Goal: Task Accomplishment & Management: Manage account settings

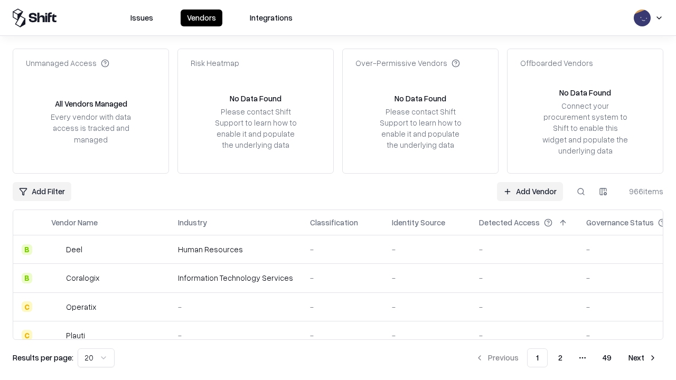
click at [530, 191] on link "Add Vendor" at bounding box center [530, 191] width 66 height 19
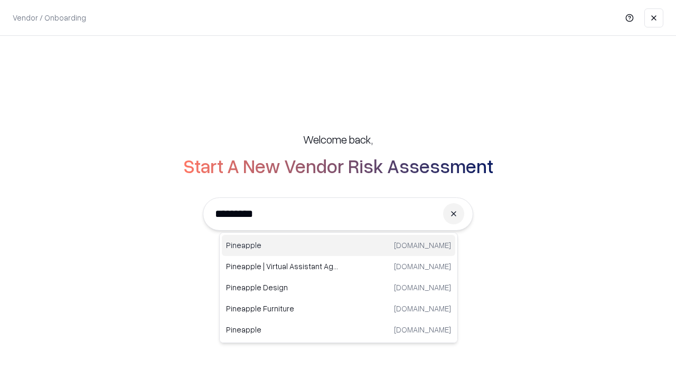
click at [339, 246] on div "Pineapple pineappleenergy.com" at bounding box center [338, 245] width 233 height 21
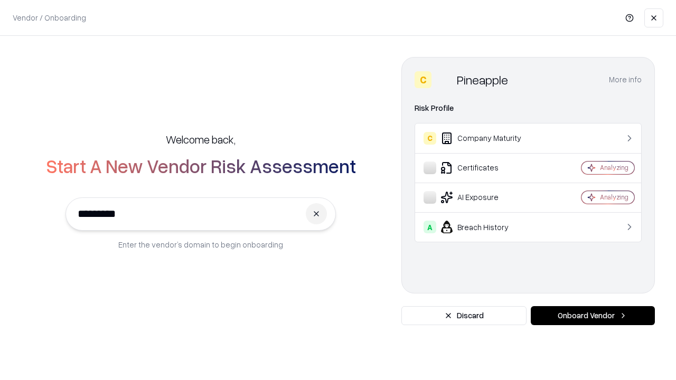
type input "*********"
click at [593, 316] on button "Onboard Vendor" at bounding box center [593, 315] width 124 height 19
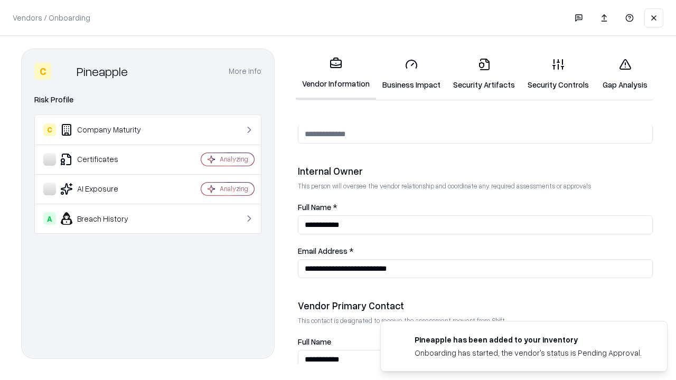
scroll to position [547, 0]
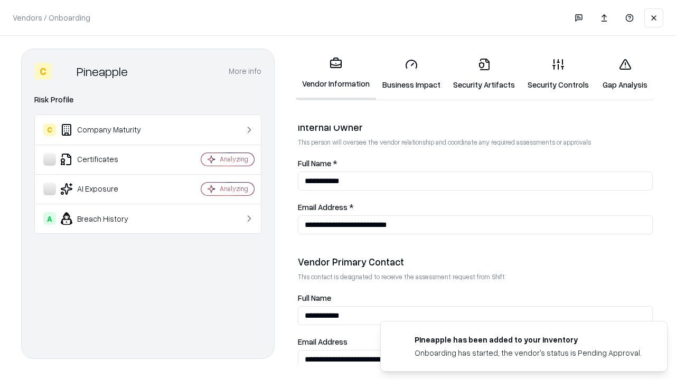
click at [411, 74] on link "Business Impact" at bounding box center [411, 74] width 71 height 49
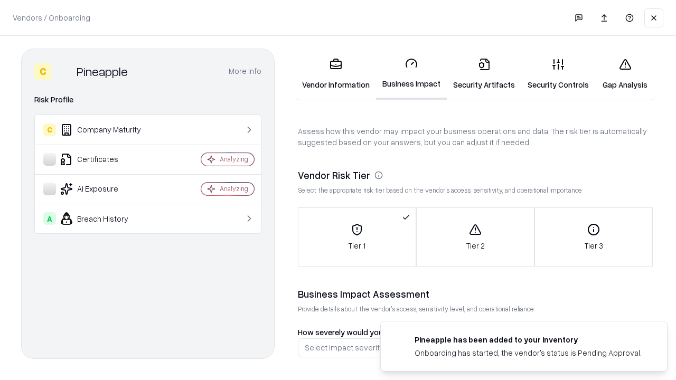
click at [484, 74] on link "Security Artifacts" at bounding box center [484, 74] width 74 height 49
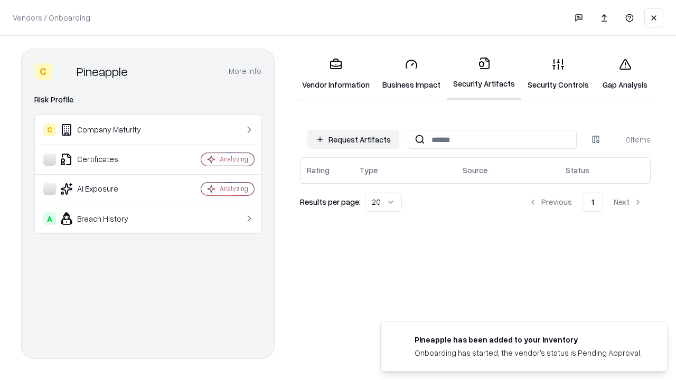
click at [353, 139] on button "Request Artifacts" at bounding box center [353, 139] width 92 height 19
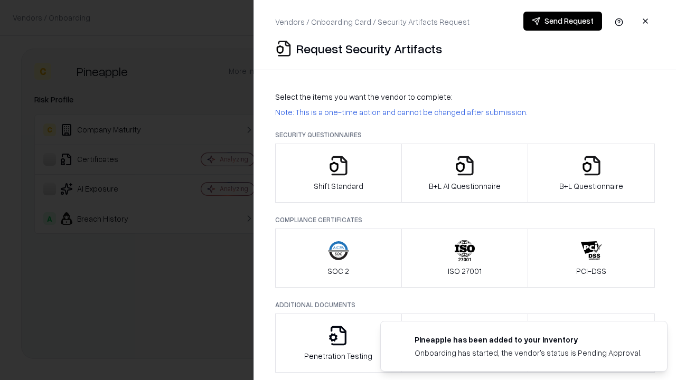
click at [338, 173] on icon "button" at bounding box center [338, 165] width 21 height 21
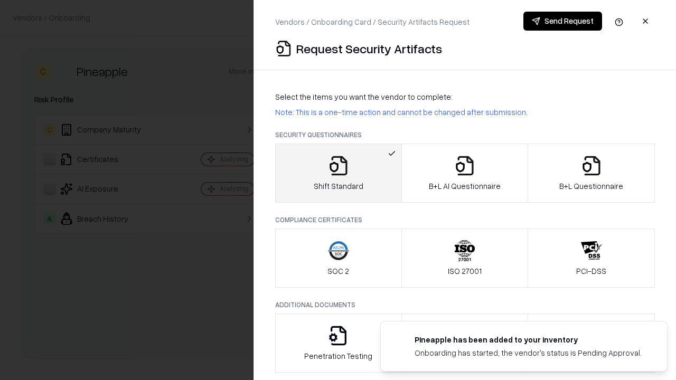
click at [562, 21] on button "Send Request" at bounding box center [562, 21] width 79 height 19
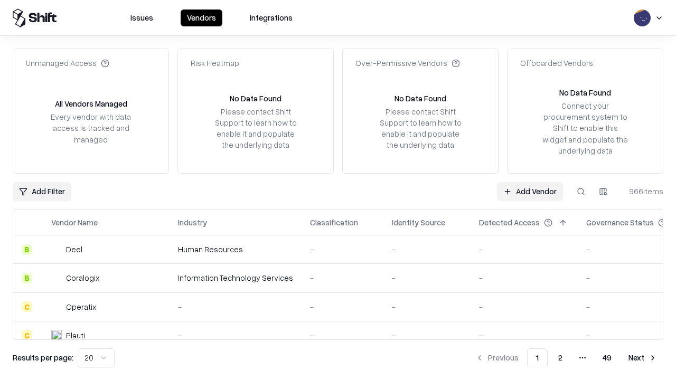
click at [581, 191] on button at bounding box center [580, 191] width 19 height 19
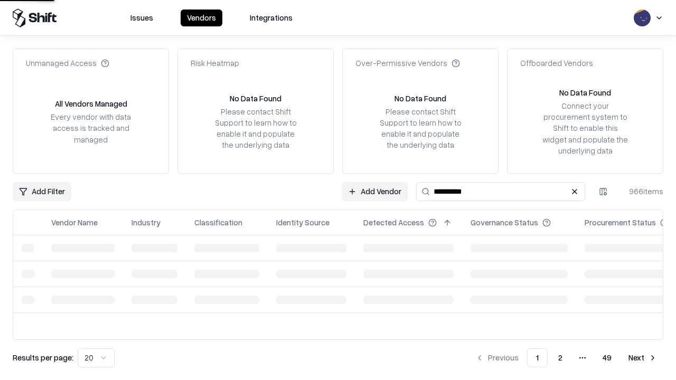
type input "*********"
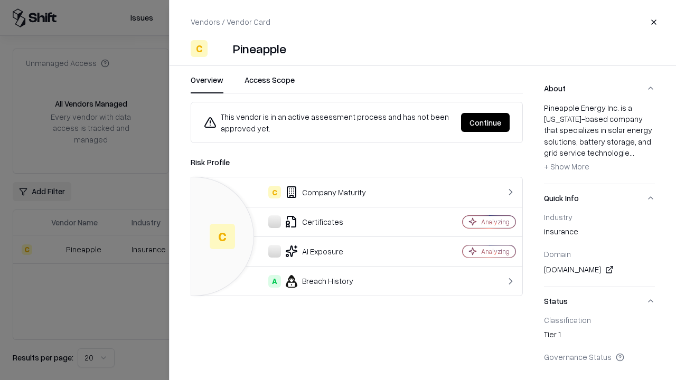
click at [485, 123] on button "Continue" at bounding box center [485, 122] width 49 height 19
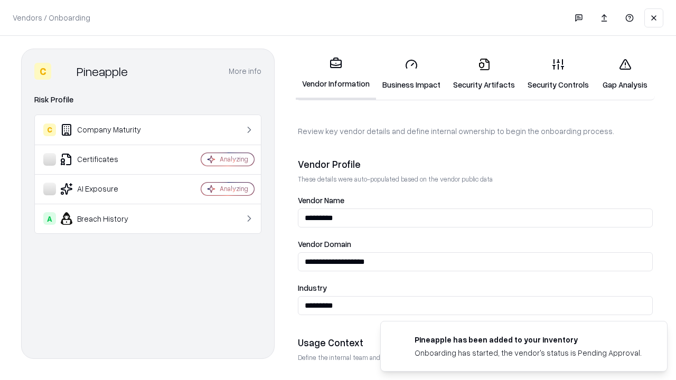
click at [484, 74] on link "Security Artifacts" at bounding box center [484, 74] width 74 height 49
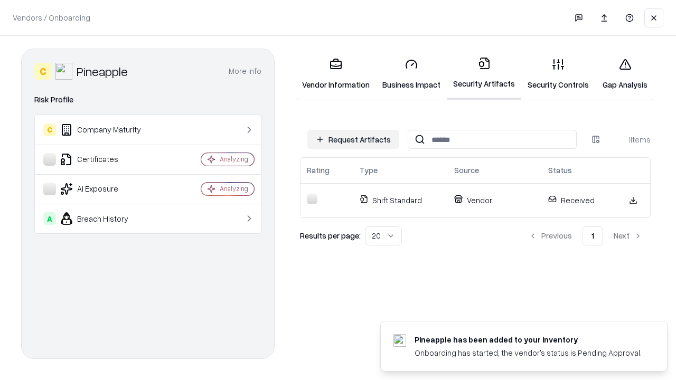
click at [558, 74] on link "Security Controls" at bounding box center [558, 74] width 74 height 49
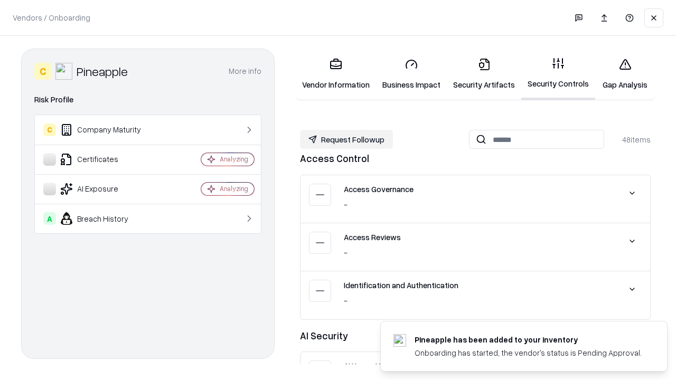
click at [346, 139] on button "Request Followup" at bounding box center [346, 139] width 93 height 19
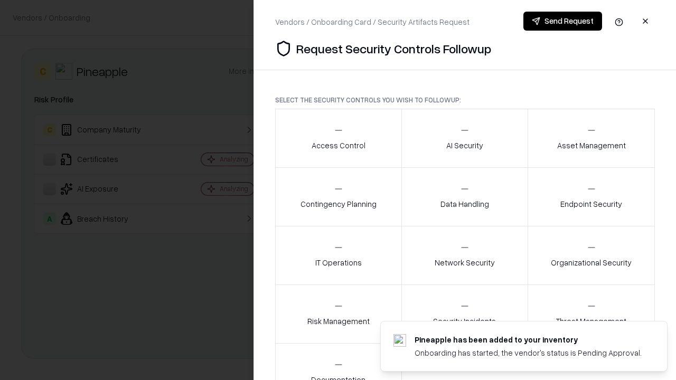
click at [338, 138] on div "Access Control" at bounding box center [339, 138] width 54 height 26
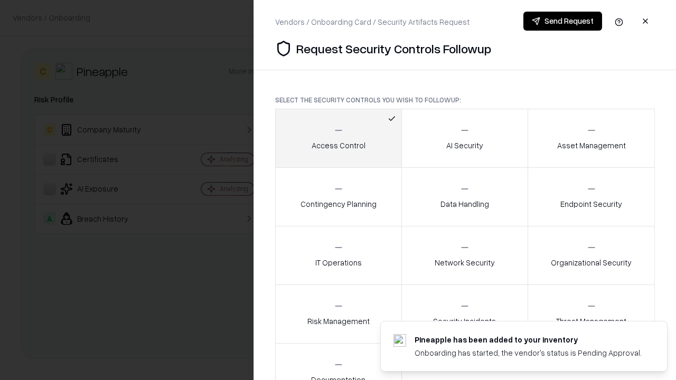
click at [562, 21] on button "Send Request" at bounding box center [562, 21] width 79 height 19
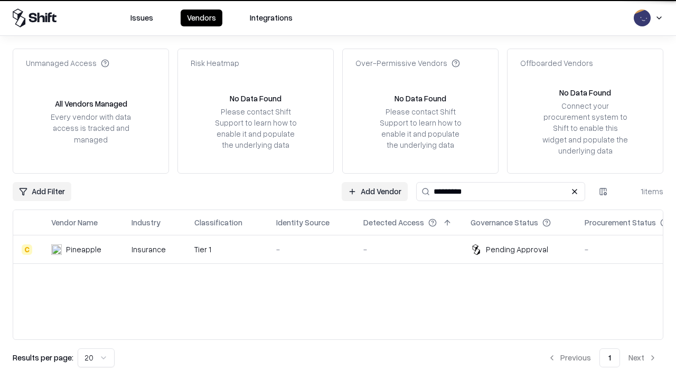
type input "*********"
click at [344, 249] on div "-" at bounding box center [311, 249] width 70 height 11
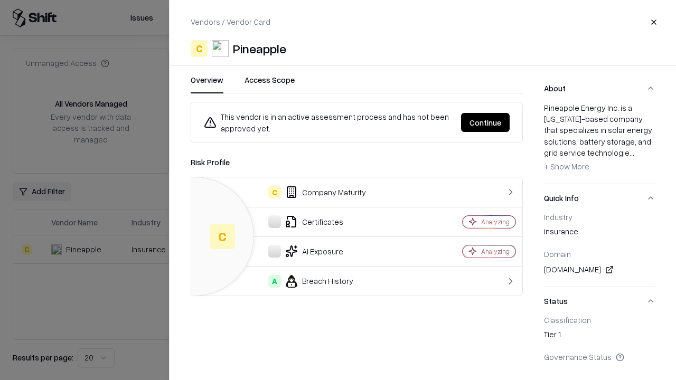
click at [485, 123] on button "Continue" at bounding box center [485, 122] width 49 height 19
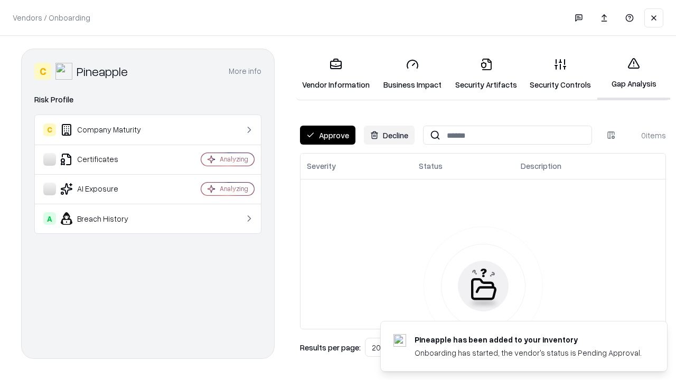
click at [327, 135] on button "Approve" at bounding box center [327, 135] width 55 height 19
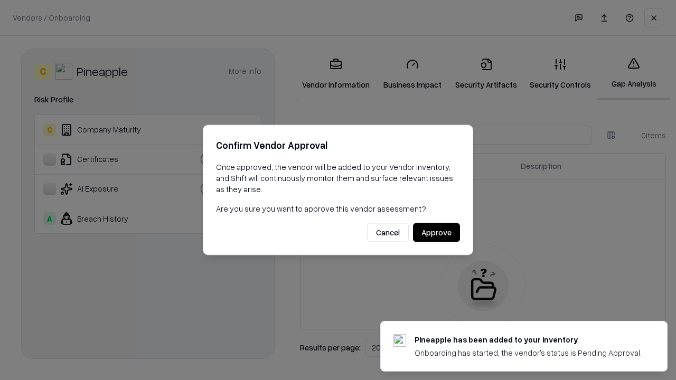
click at [436, 232] on button "Approve" at bounding box center [436, 232] width 47 height 19
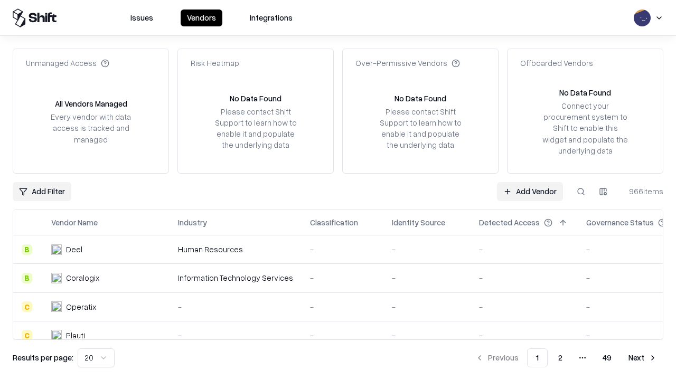
type input "*********"
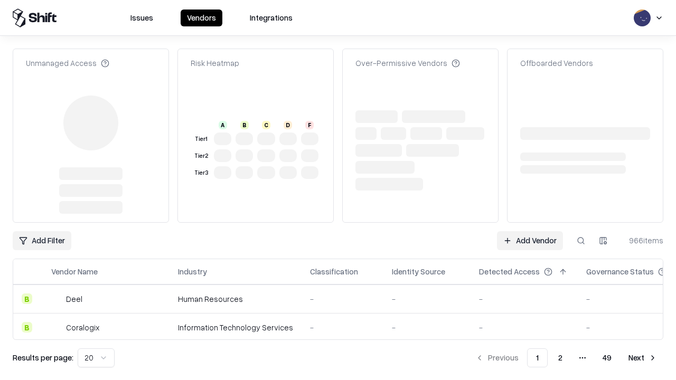
click at [530, 231] on link "Add Vendor" at bounding box center [530, 240] width 66 height 19
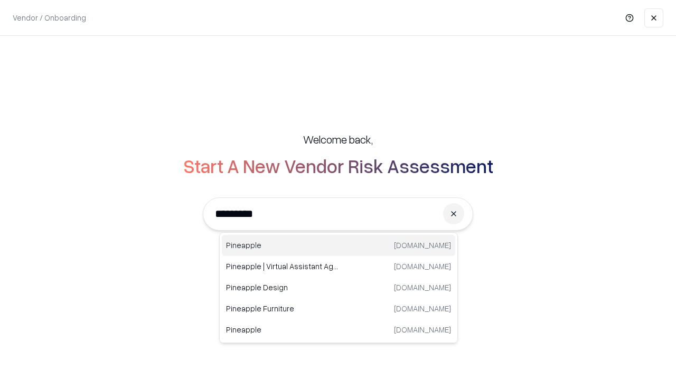
click at [339, 246] on div "Pineapple pineappleenergy.com" at bounding box center [338, 245] width 233 height 21
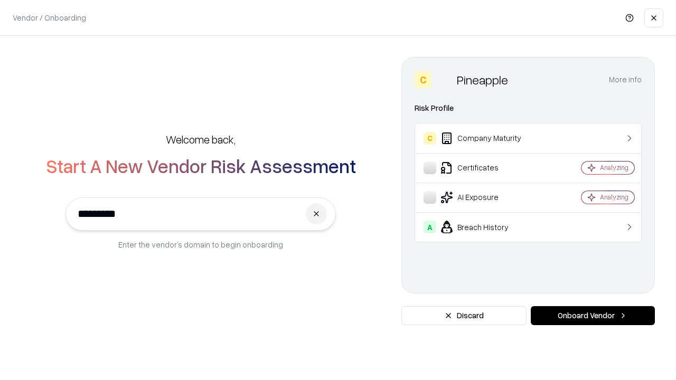
type input "*********"
click at [593, 316] on button "Onboard Vendor" at bounding box center [593, 315] width 124 height 19
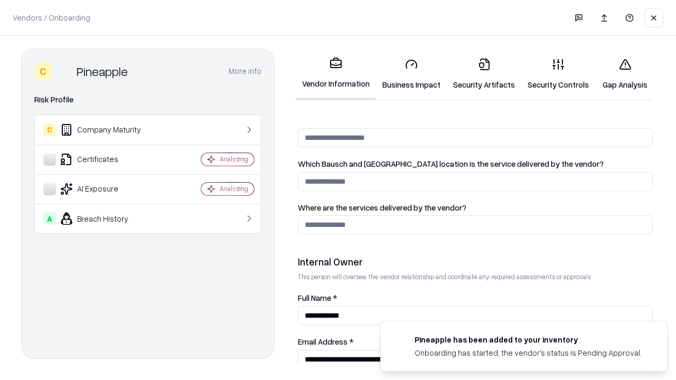
scroll to position [547, 0]
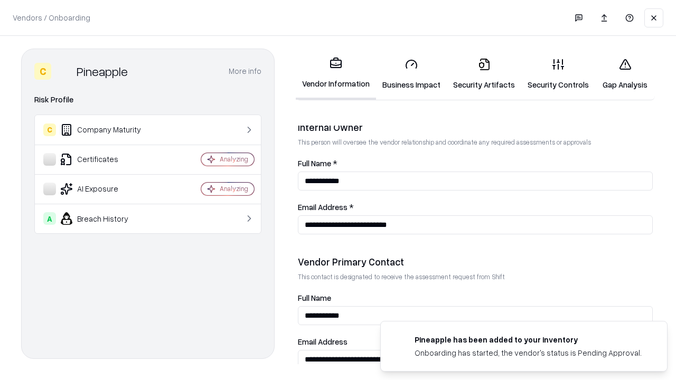
click at [625, 74] on link "Gap Analysis" at bounding box center [625, 74] width 60 height 49
